Goal: Task Accomplishment & Management: Complete application form

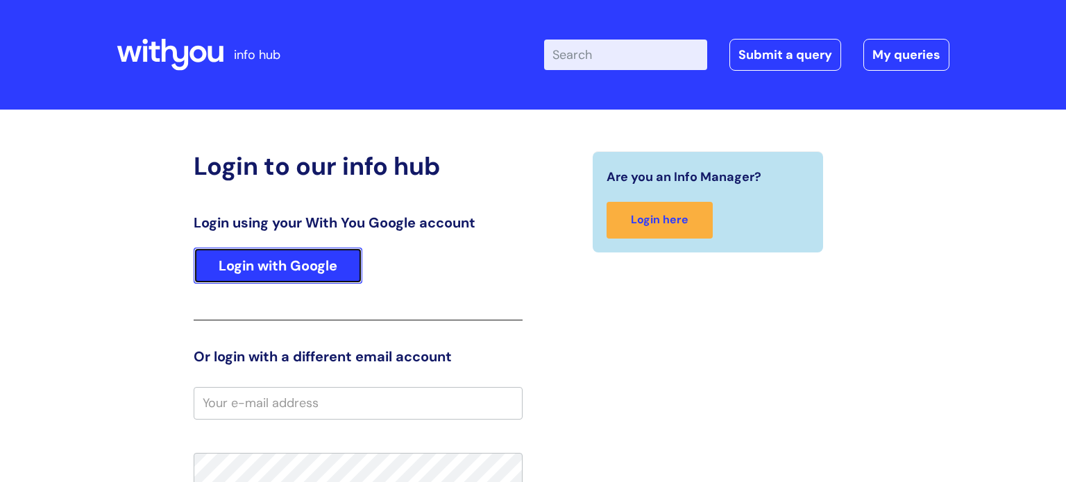
click at [359, 273] on link "Login with Google" at bounding box center [278, 266] width 169 height 36
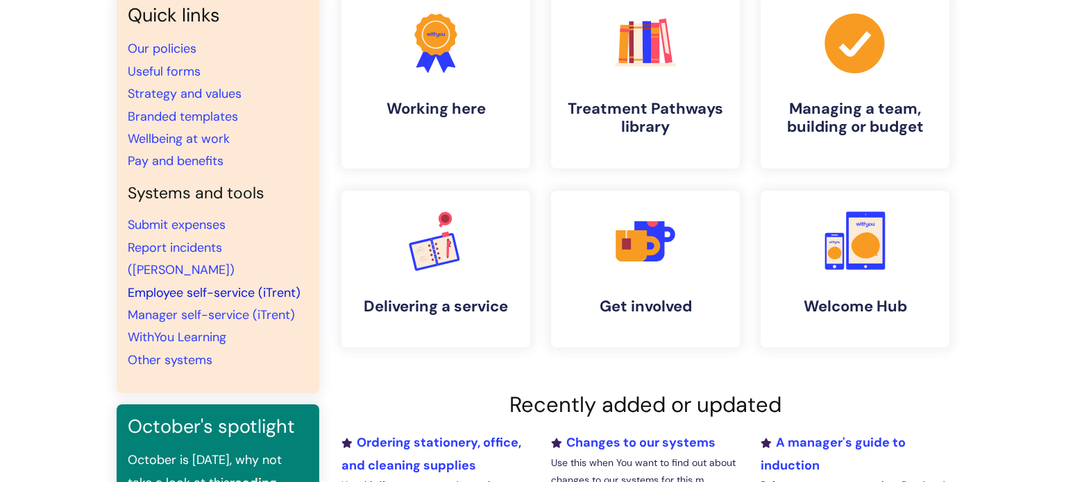
scroll to position [125, 0]
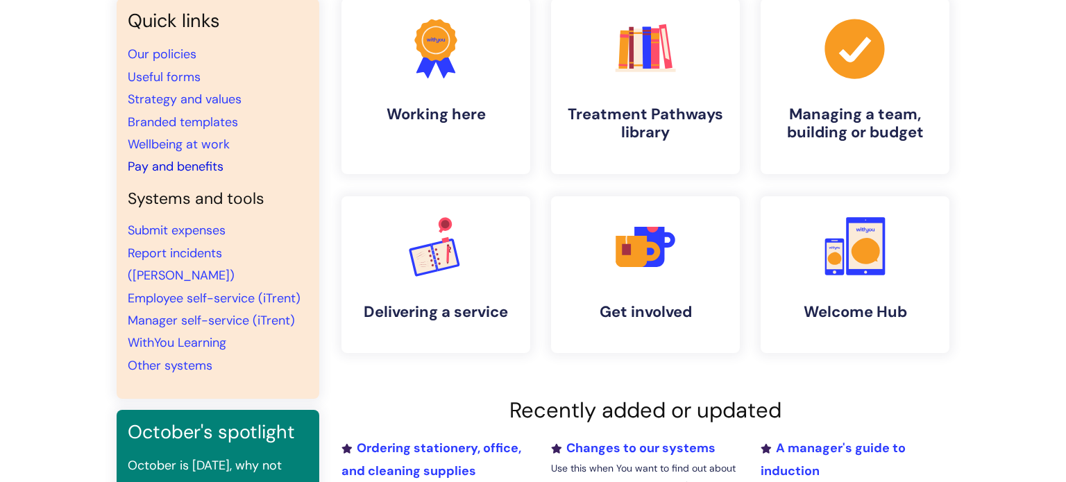
click at [178, 165] on link "Pay and benefits" at bounding box center [176, 166] width 96 height 17
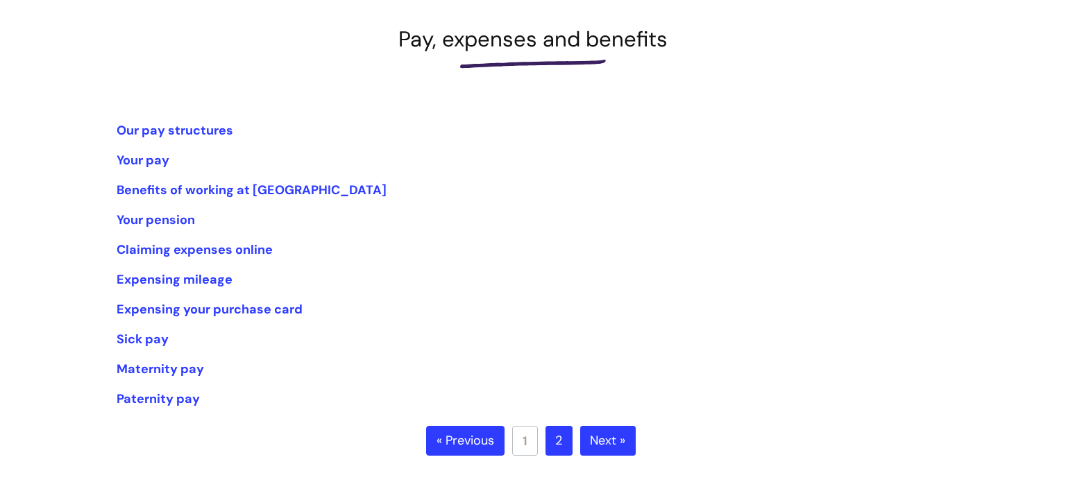
scroll to position [205, 0]
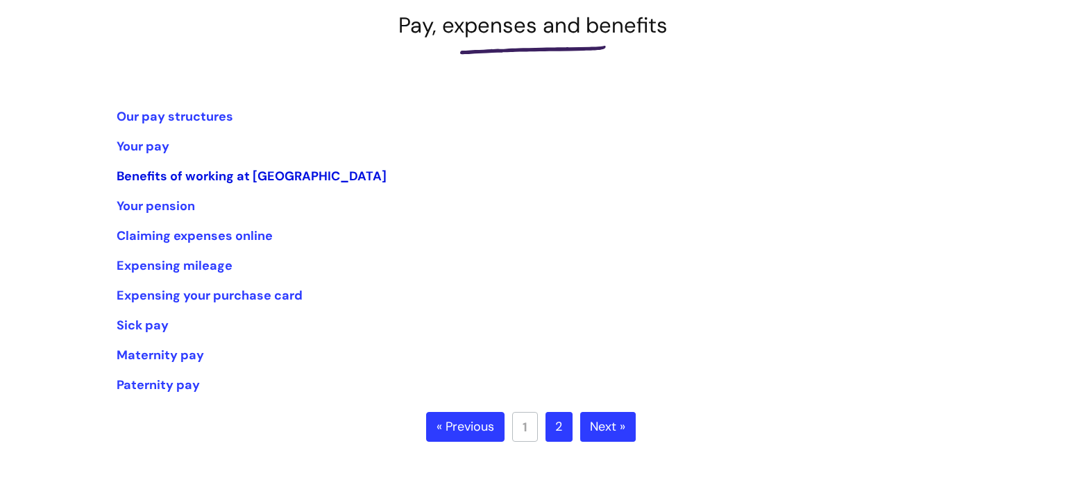
click at [229, 174] on link "Benefits of working at [GEOGRAPHIC_DATA]" at bounding box center [252, 176] width 270 height 17
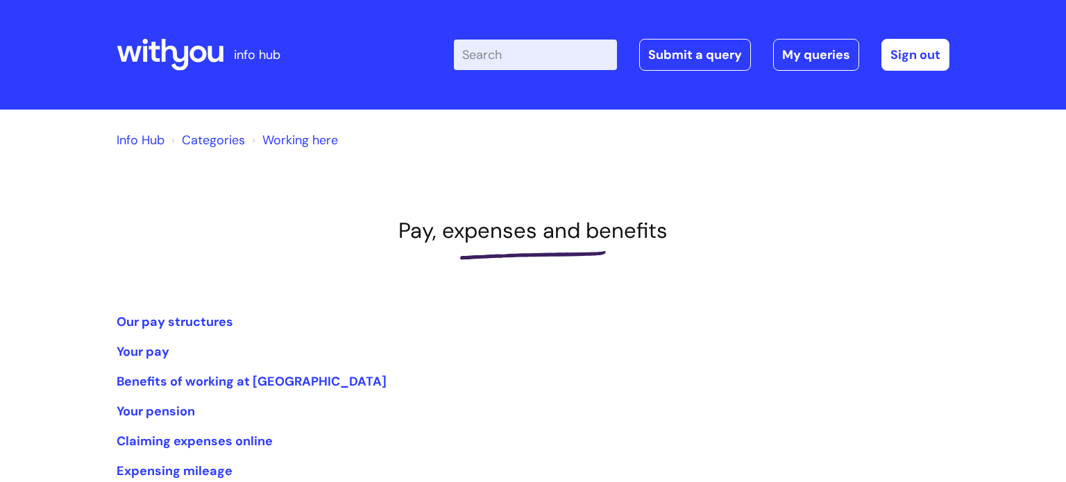
scroll to position [205, 0]
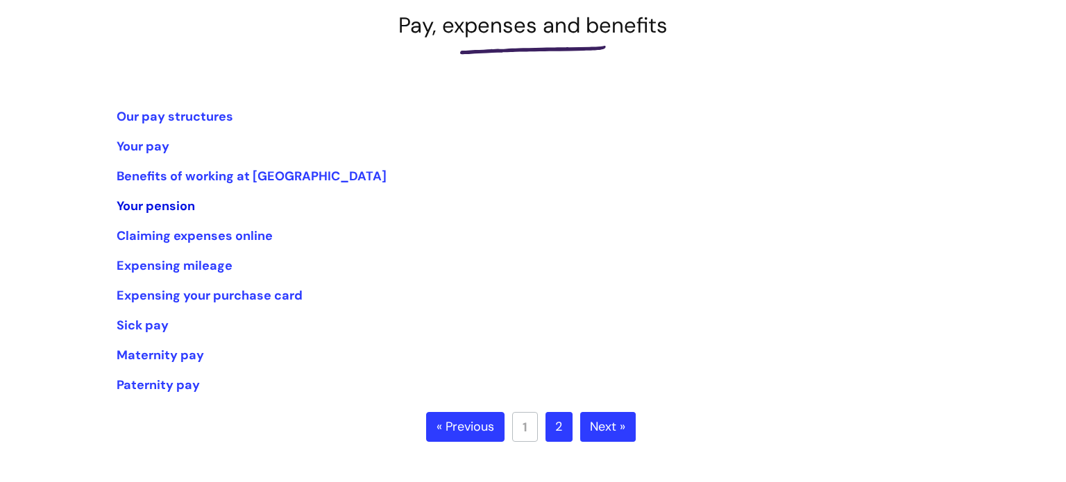
click at [155, 212] on link "Your pension" at bounding box center [156, 206] width 78 height 17
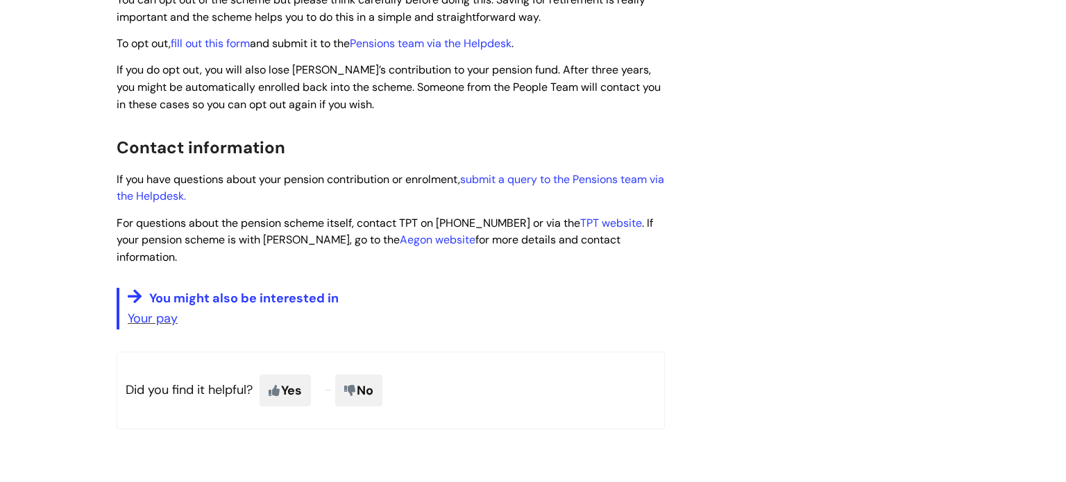
scroll to position [789, 0]
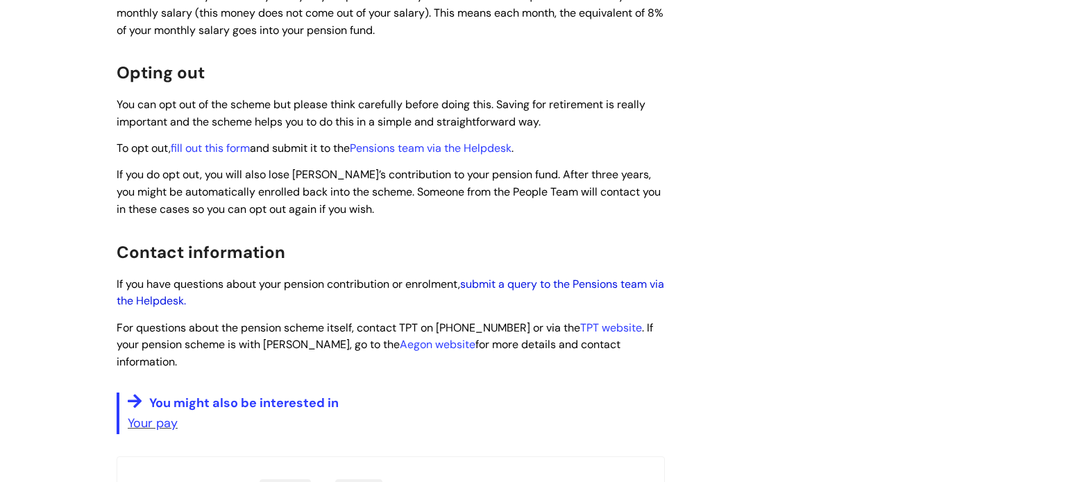
click at [537, 292] on link "submit a query to the Pensions team via the Helpdesk." at bounding box center [391, 293] width 548 height 32
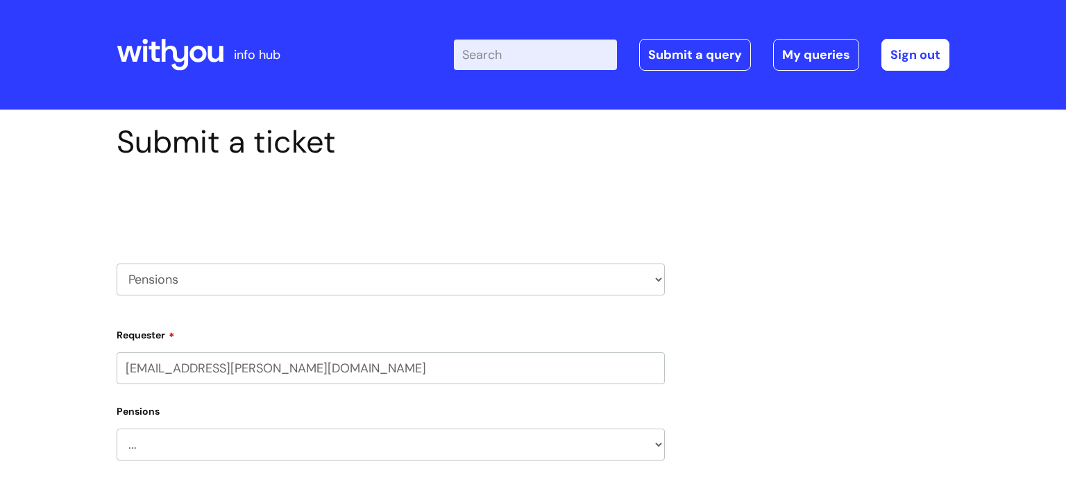
select select "80004157224"
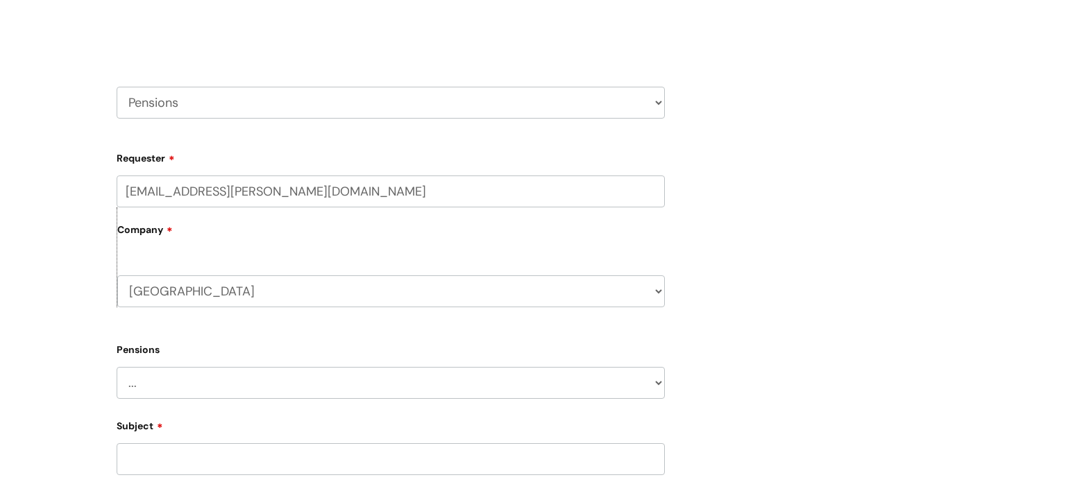
scroll to position [193, 0]
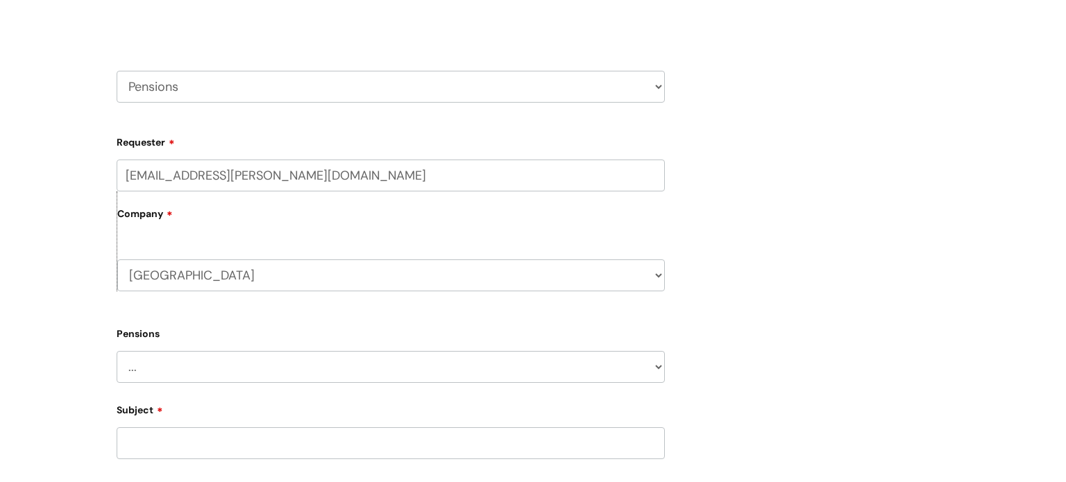
click at [230, 219] on label "Company" at bounding box center [391, 218] width 548 height 31
click at [843, 265] on div "Submit a ticket Select issue type HR / People IT and Support Clinical Drug Aler…" at bounding box center [533, 349] width 854 height 836
click at [159, 211] on label "Company" at bounding box center [391, 218] width 548 height 31
click at [172, 280] on select "Shropshire WithYou Current Staff" at bounding box center [391, 276] width 548 height 32
click at [712, 265] on div "Submit a ticket Select issue type HR / People IT and Support Clinical Drug Aler…" at bounding box center [533, 349] width 854 height 836
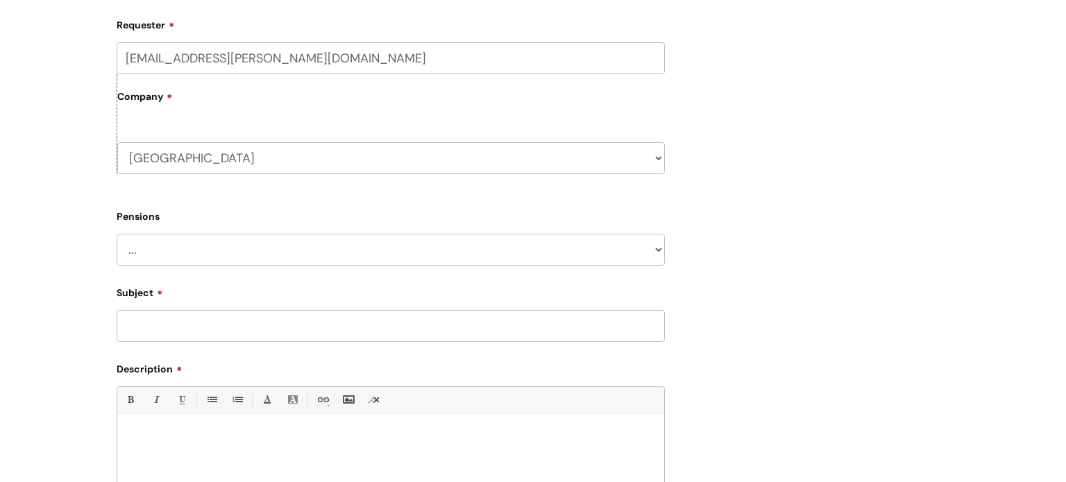
scroll to position [315, 0]
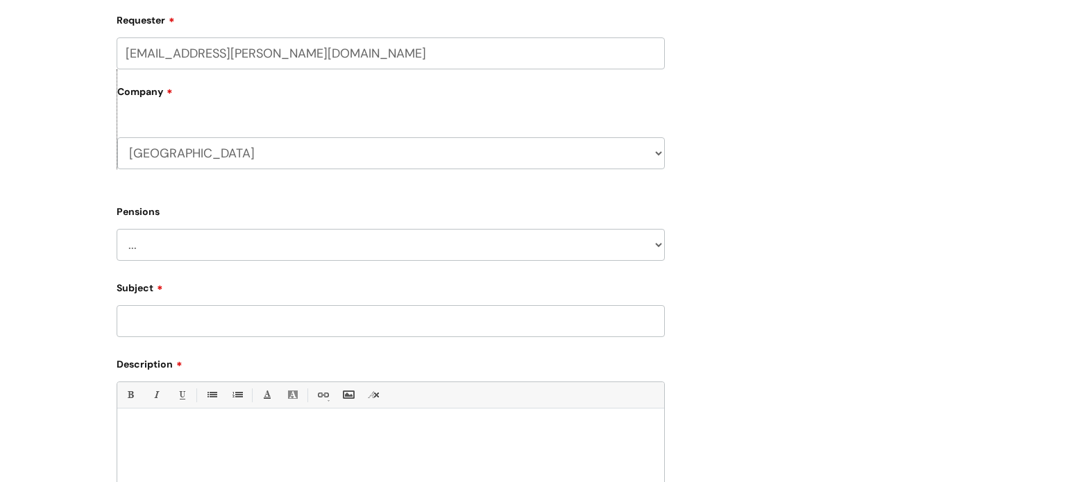
click at [467, 244] on select "... Membership Schemes Pensions" at bounding box center [391, 245] width 548 height 32
select select "Pensions"
click at [117, 229] on select "... Membership Schemes Pensions" at bounding box center [391, 245] width 548 height 32
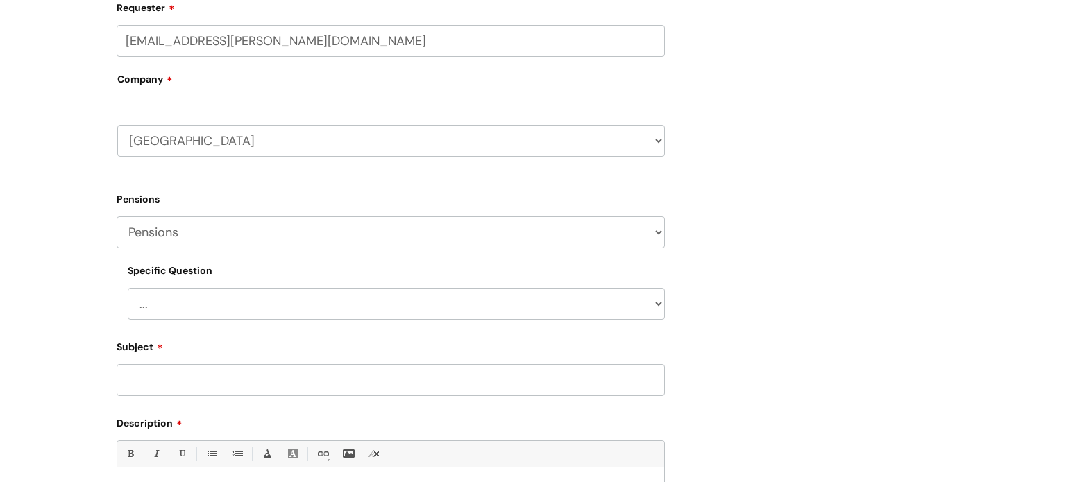
scroll to position [337, 0]
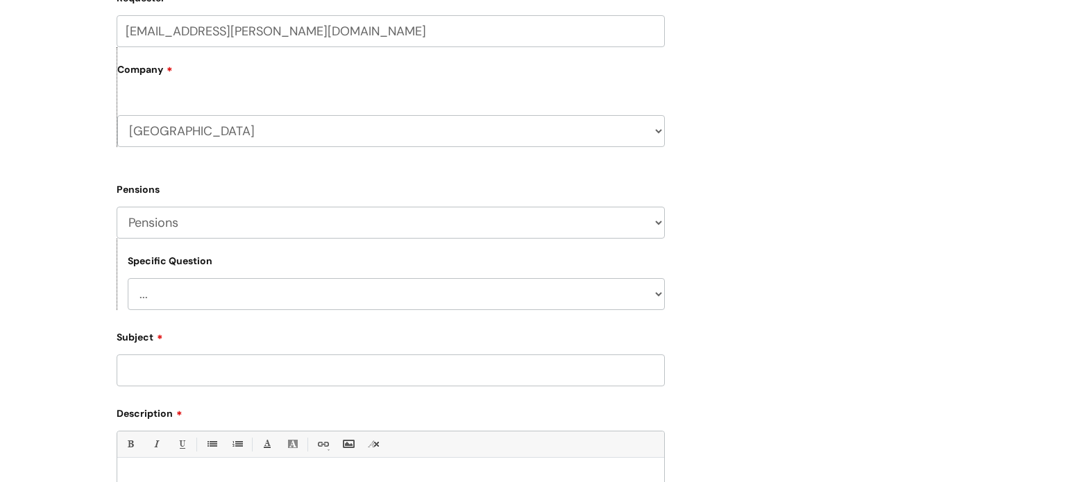
click at [457, 281] on select "... General pension queries Pension joiners and opt outs Pension rate changes" at bounding box center [396, 294] width 537 height 32
click at [492, 296] on select "... General pension queries Pension joiners and opt outs Pension rate changes" at bounding box center [396, 294] width 537 height 32
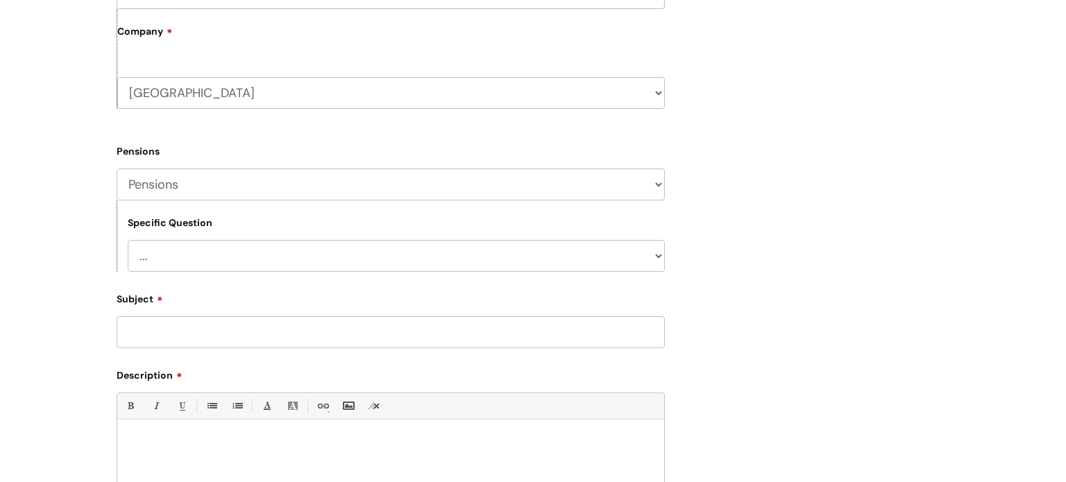
scroll to position [376, 0]
click at [474, 261] on select "... General pension queries Pension joiners and opt outs Pension rate changes" at bounding box center [396, 255] width 537 height 32
select select "Pension rate changes"
click at [128, 239] on select "... General pension queries Pension joiners and opt outs Pension rate changes" at bounding box center [396, 255] width 537 height 32
click at [430, 337] on input "Subject" at bounding box center [391, 332] width 548 height 32
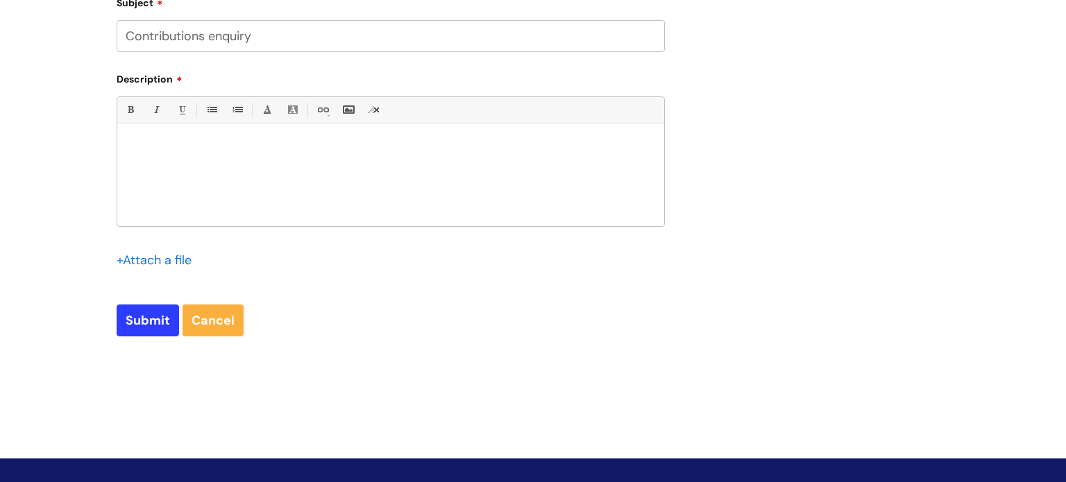
scroll to position [659, 0]
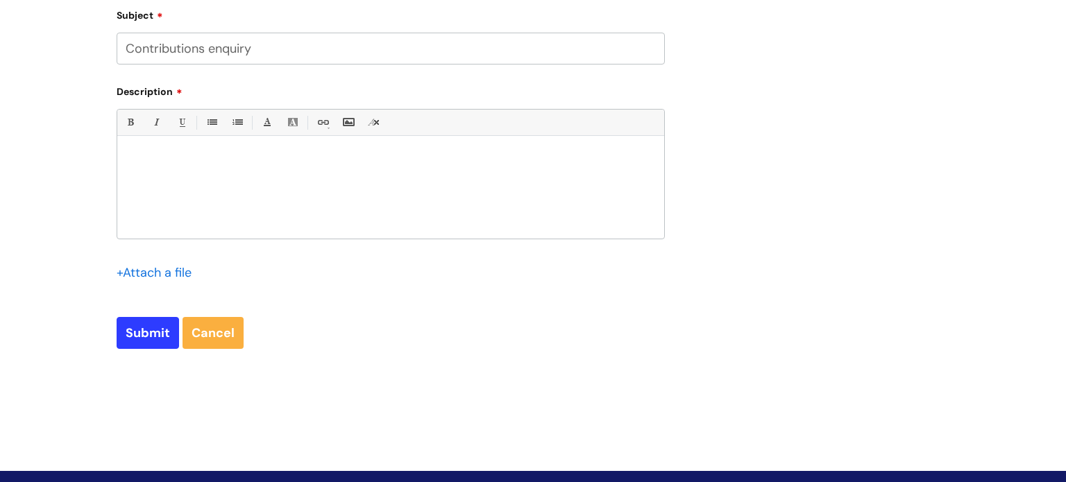
type input "Contributions enquiry"
click at [414, 207] on div at bounding box center [390, 191] width 547 height 96
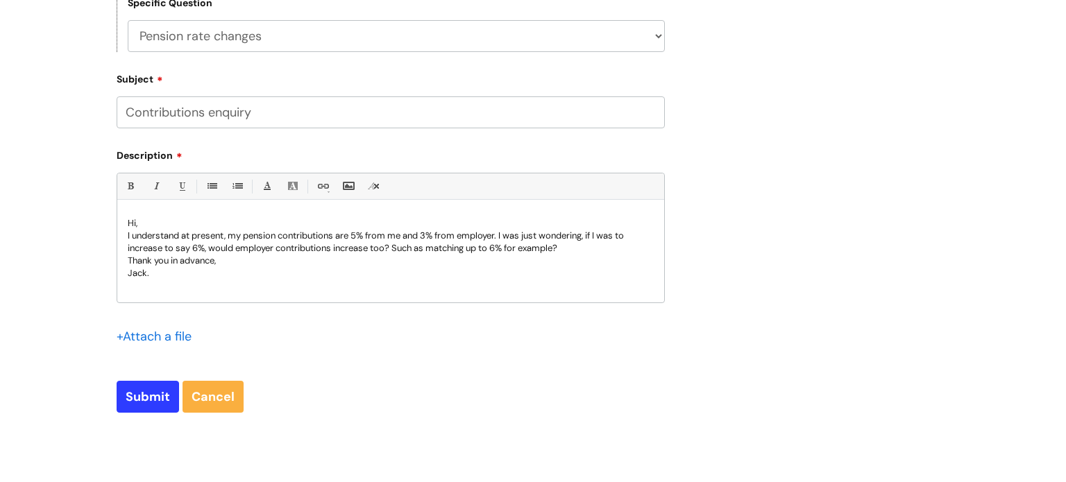
scroll to position [602, 0]
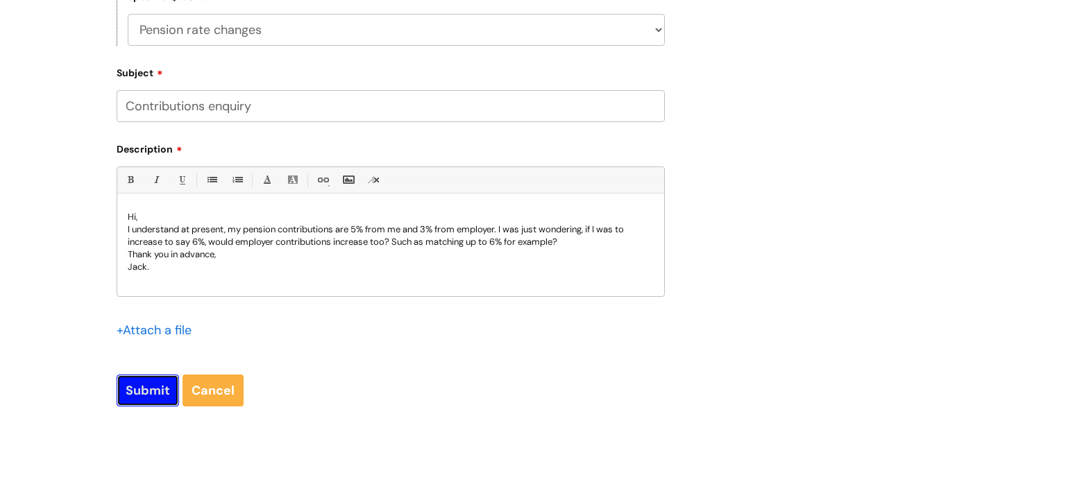
click at [148, 388] on input "Submit" at bounding box center [148, 391] width 62 height 32
type input "Please Wait..."
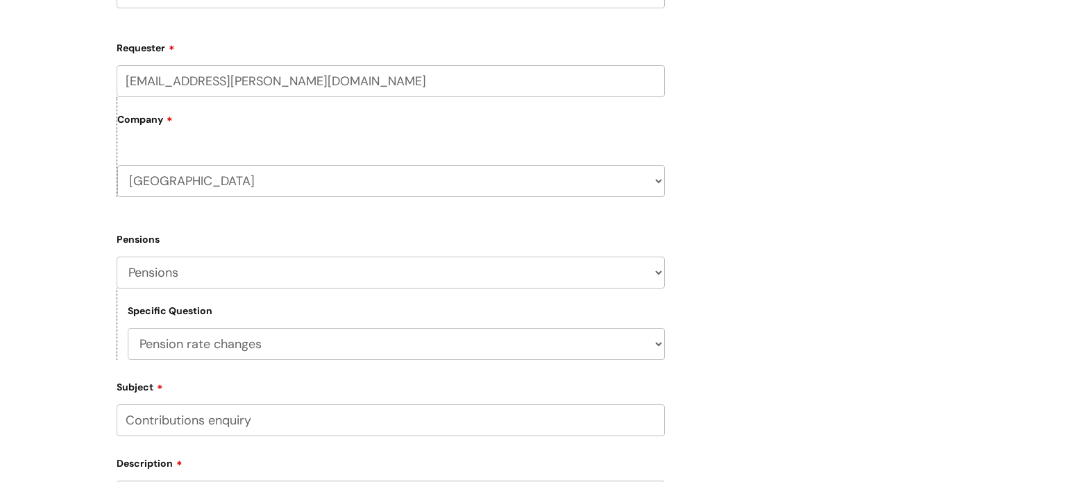
scroll to position [268, 0]
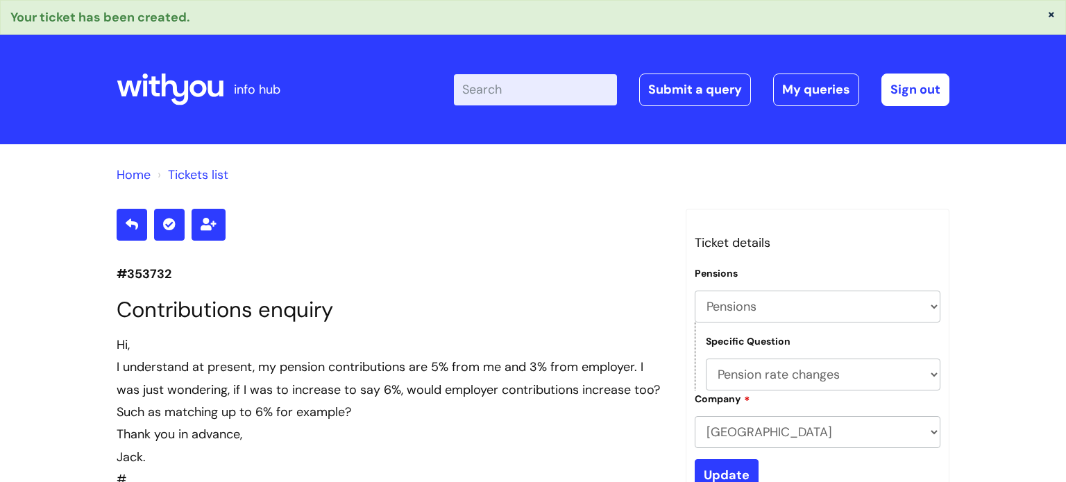
select select "Pensions"
select select "Pension rate changes"
click at [185, 88] on icon at bounding box center [175, 90] width 27 height 32
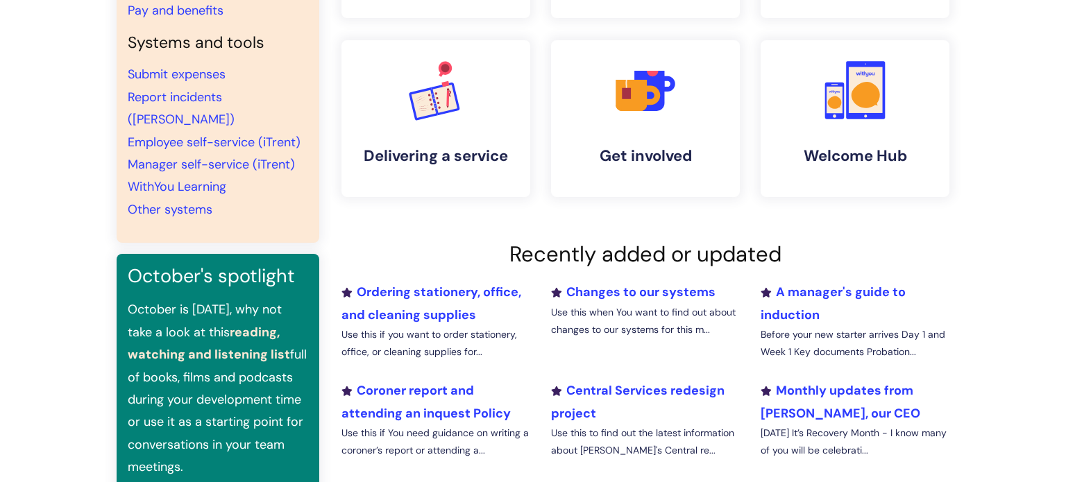
scroll to position [221, 0]
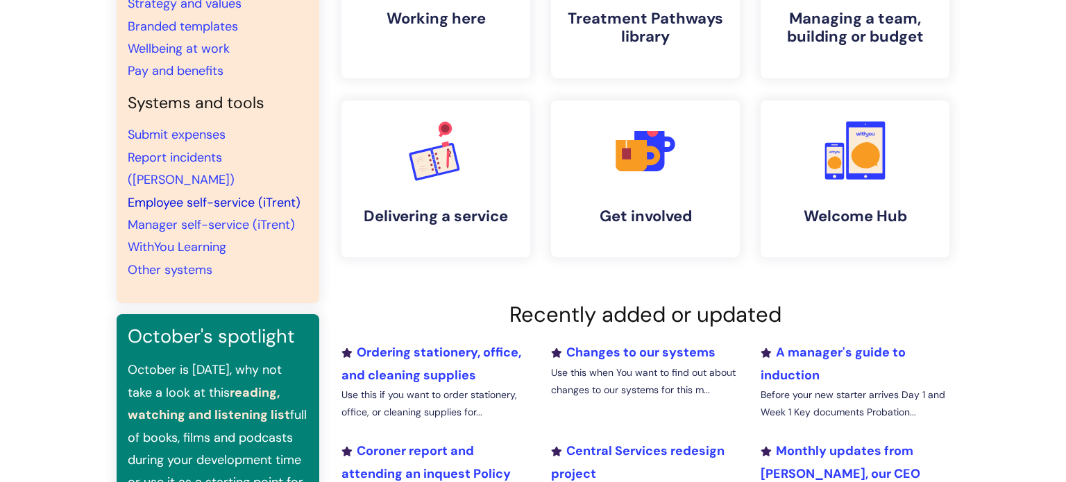
click at [228, 194] on link "Employee self-service (iTrent)" at bounding box center [214, 202] width 173 height 17
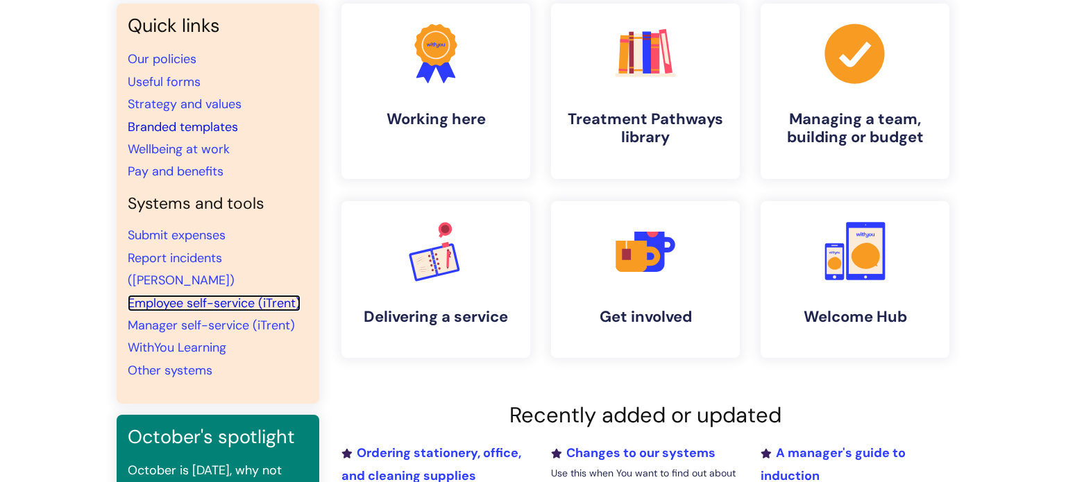
scroll to position [113, 0]
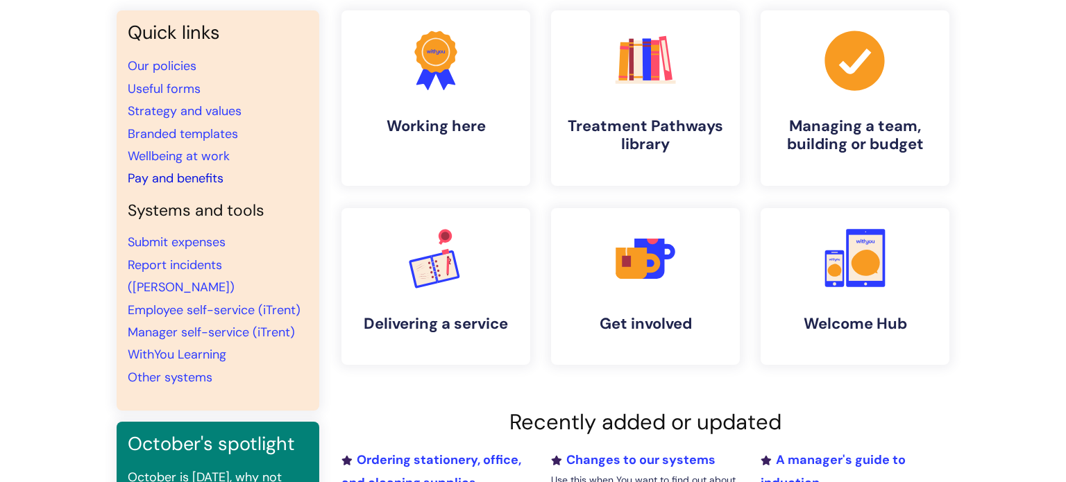
click at [171, 176] on link "Pay and benefits" at bounding box center [176, 178] width 96 height 17
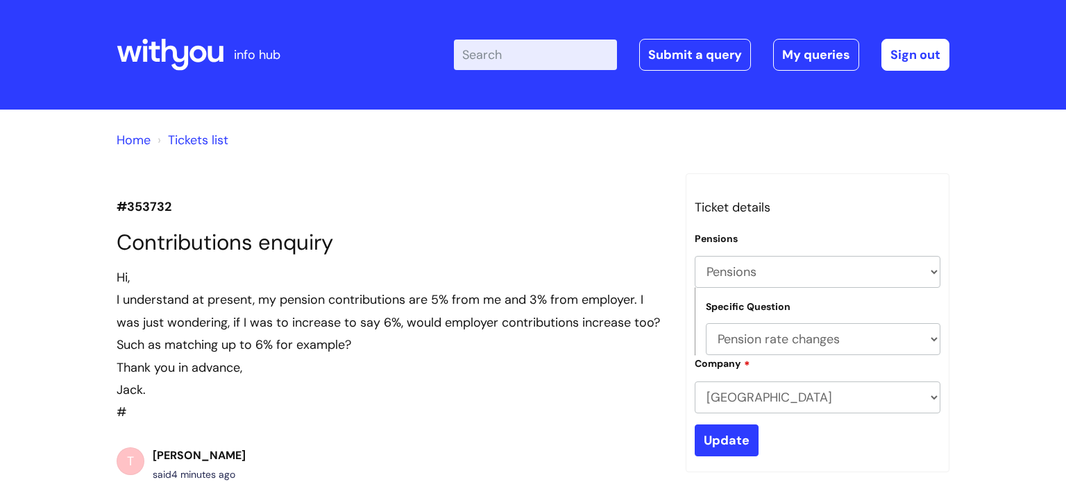
select select "Pensions"
select select "Pension rate changes"
click at [152, 39] on icon at bounding box center [170, 54] width 107 height 33
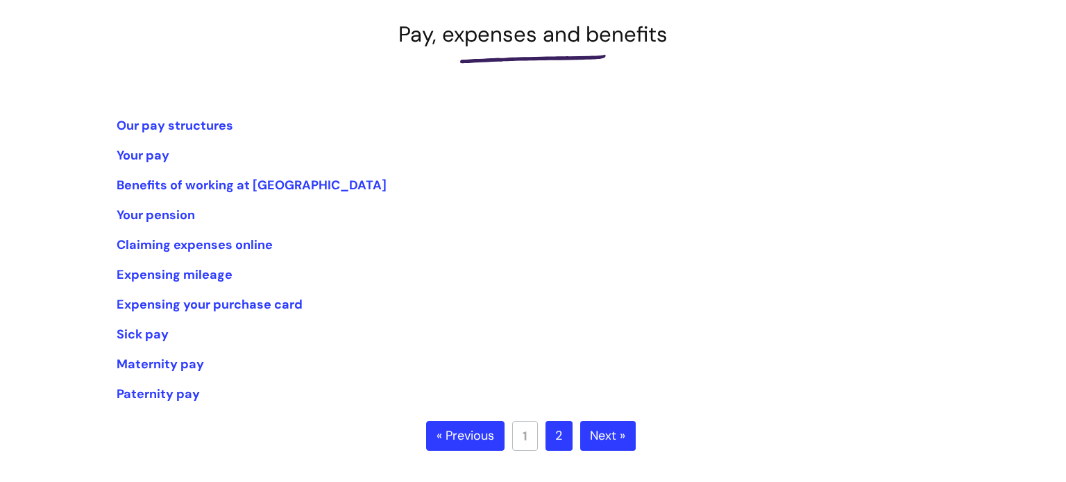
scroll to position [199, 0]
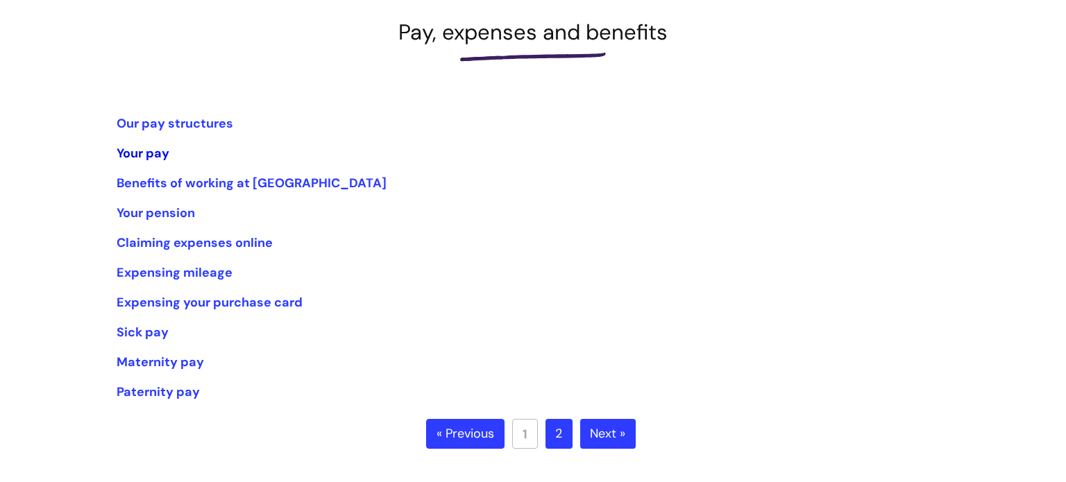
click at [149, 156] on link "Your pay" at bounding box center [143, 153] width 53 height 17
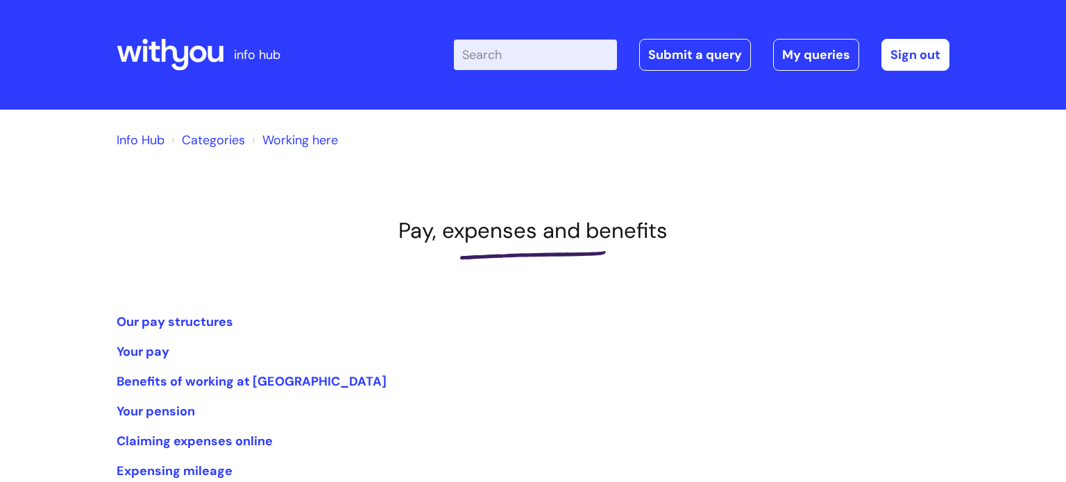
scroll to position [199, 0]
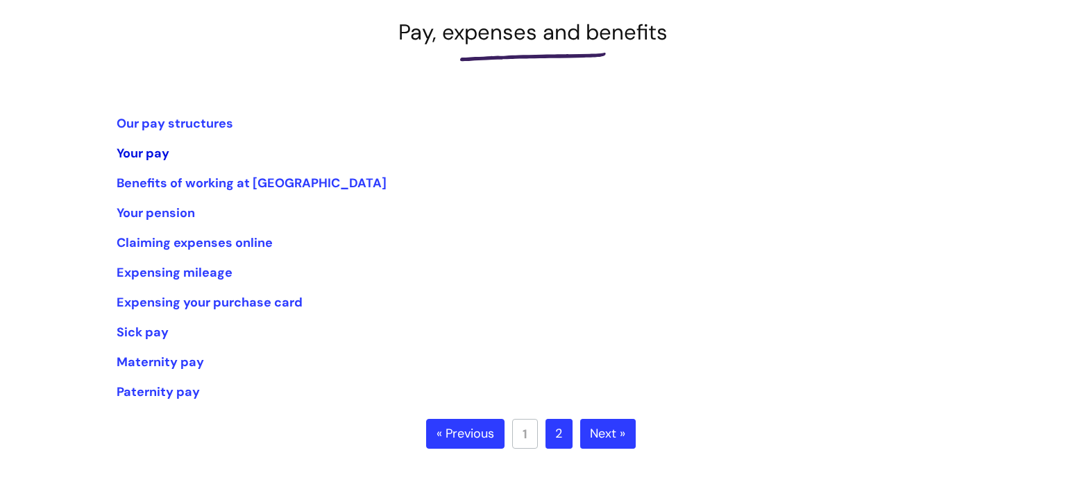
click at [146, 152] on link "Your pay" at bounding box center [143, 153] width 53 height 17
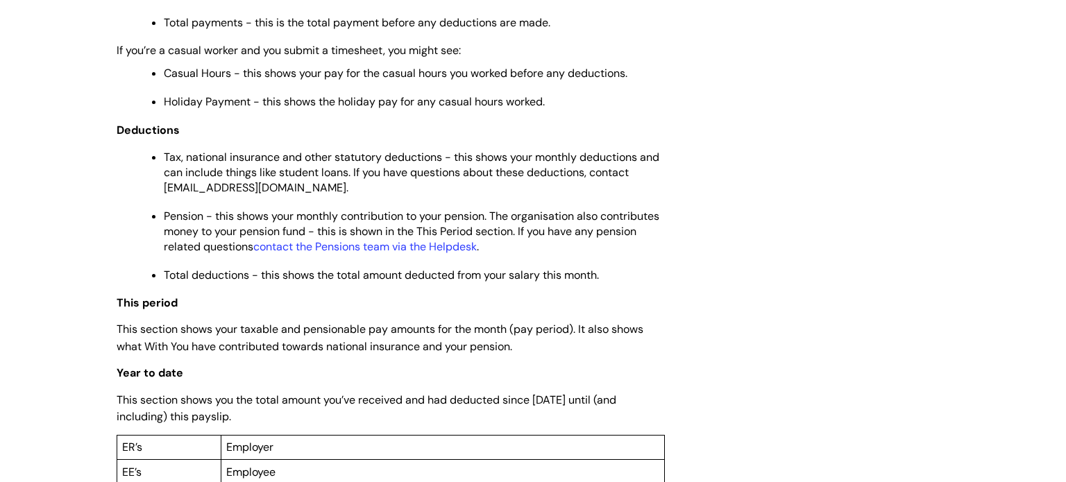
scroll to position [775, 0]
drag, startPoint x: 313, startPoint y: 194, endPoint x: 165, endPoint y: 198, distance: 148.6
click at [165, 195] on p "Tax, national insurance and other statutory deductions - this shows your monthl…" at bounding box center [414, 172] width 501 height 46
copy span "payroll@wearewithyou.org.uk"
click at [389, 190] on p "Tax, national insurance and other statutory deductions - this shows your monthl…" at bounding box center [414, 172] width 501 height 46
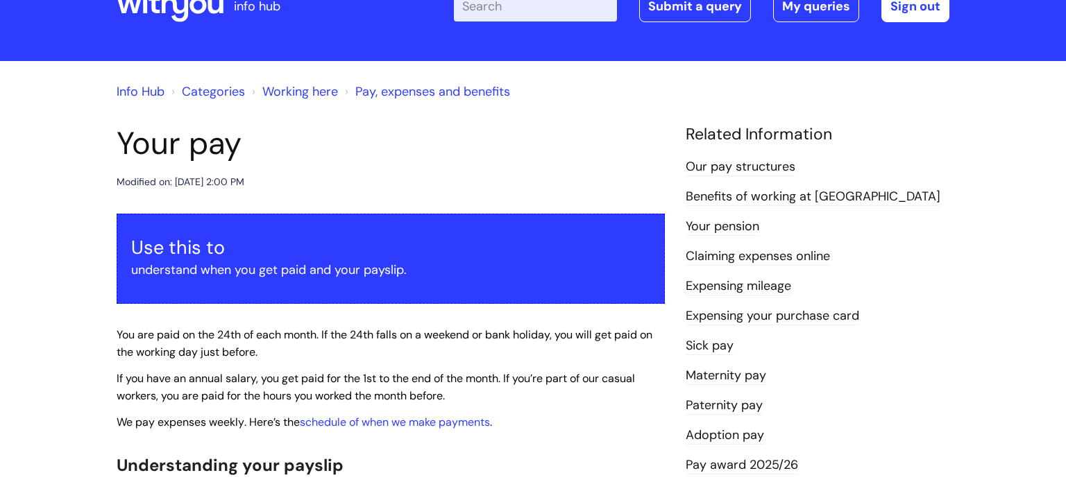
scroll to position [0, 0]
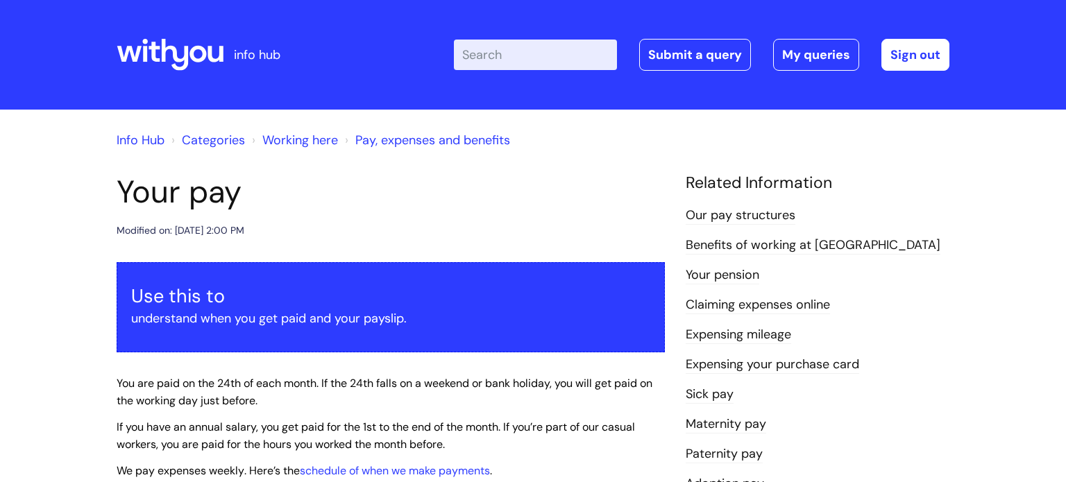
click at [185, 49] on icon at bounding box center [175, 55] width 27 height 32
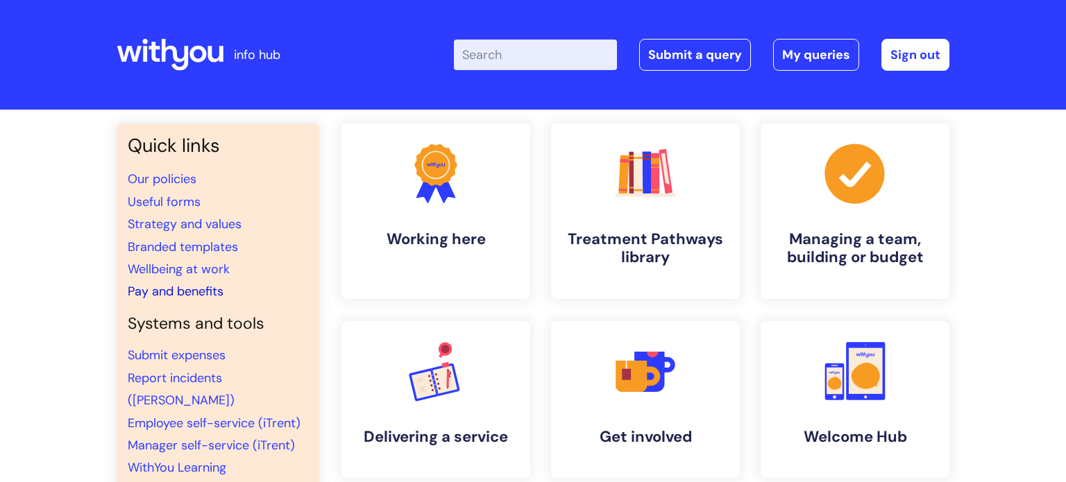
click at [187, 288] on link "Pay and benefits" at bounding box center [176, 291] width 96 height 17
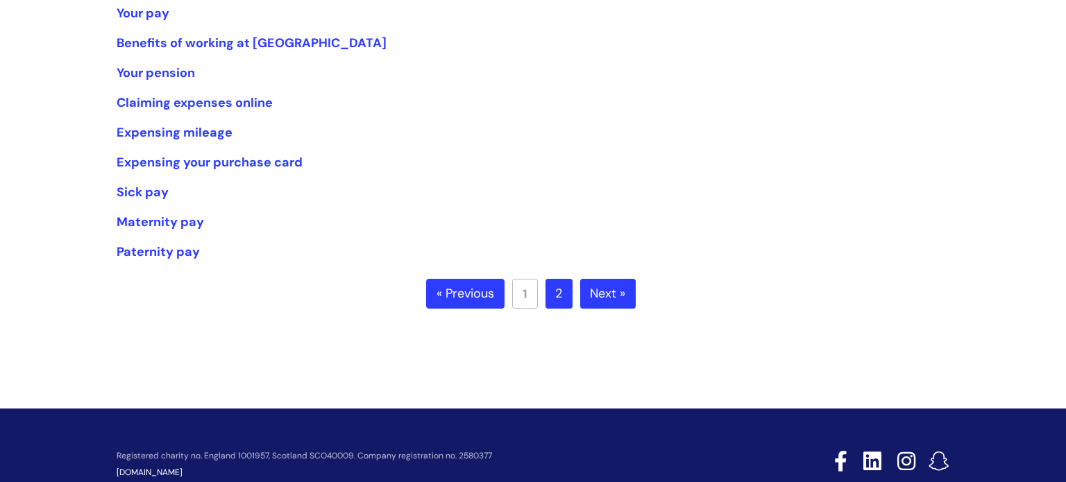
scroll to position [187, 0]
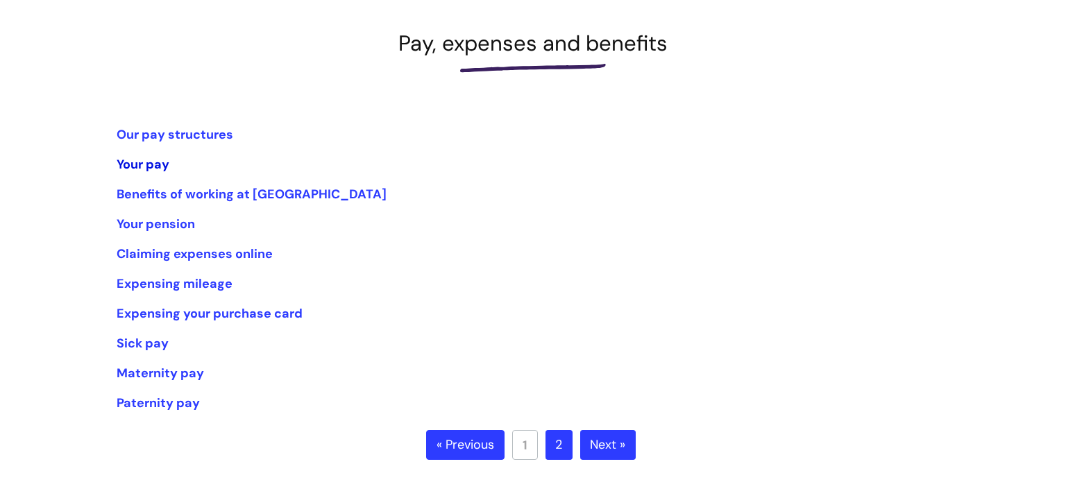
click at [144, 170] on link "Your pay" at bounding box center [143, 164] width 53 height 17
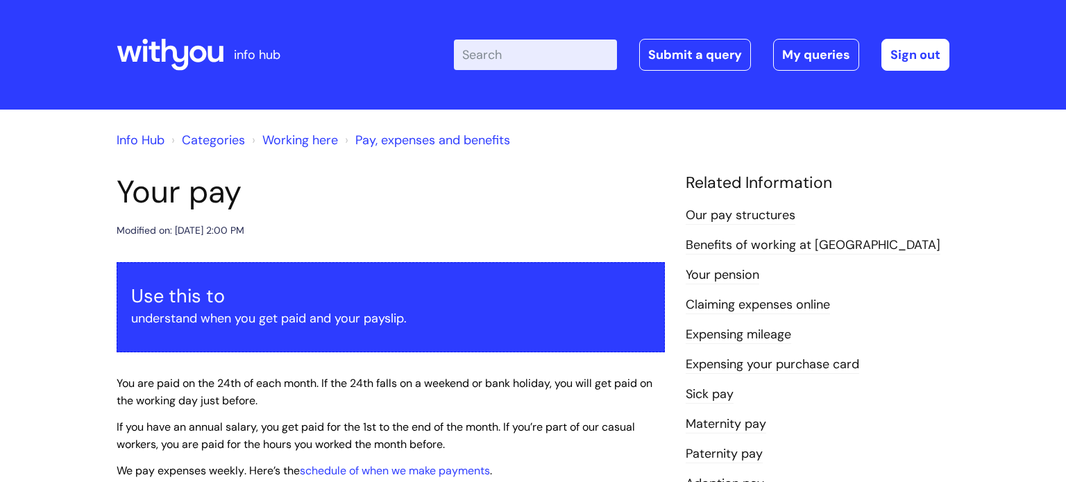
click at [190, 53] on icon at bounding box center [198, 54] width 17 height 17
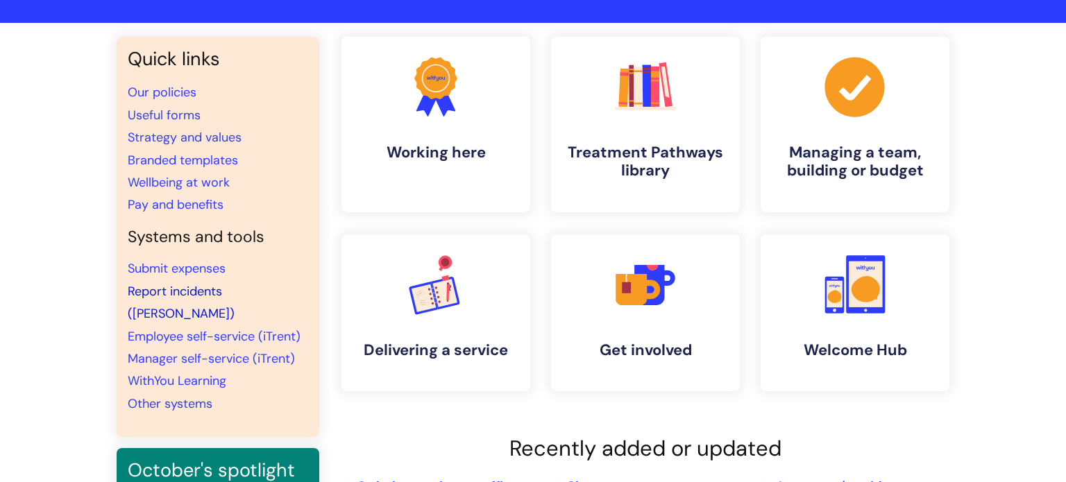
scroll to position [97, 0]
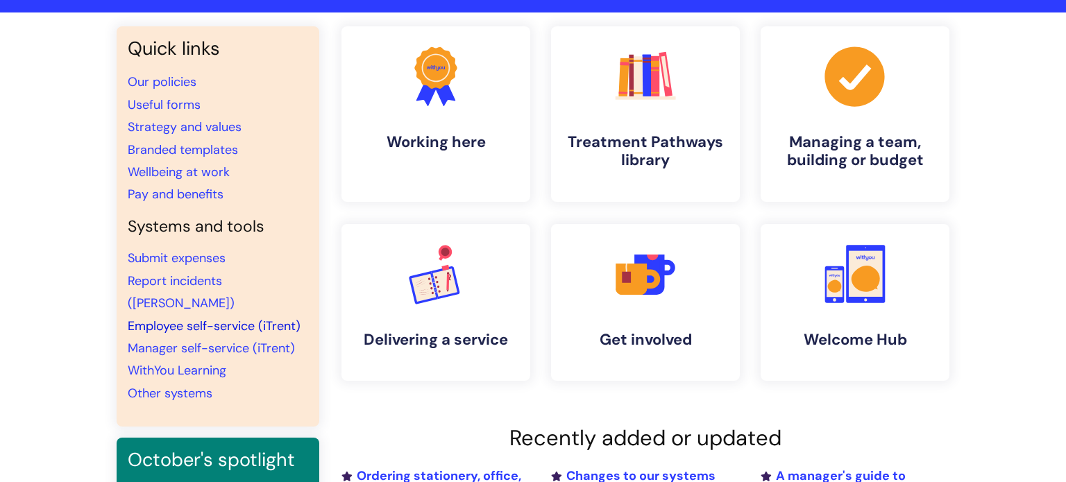
click at [246, 318] on link "Employee self-service (iTrent)" at bounding box center [214, 326] width 173 height 17
